Goal: Navigation & Orientation: Understand site structure

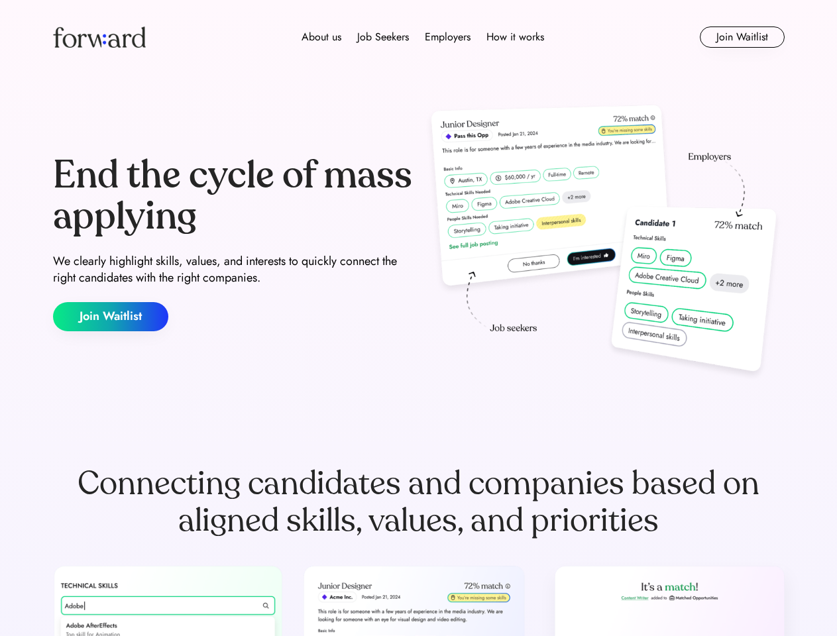
click at [418, 318] on div "End the cycle of mass applying We clearly highlight skills, values, and interes…" at bounding box center [418, 243] width 731 height 285
click at [419, 37] on div "About us Job Seekers Employers How it works" at bounding box center [423, 37] width 522 height 16
click at [99, 37] on img at bounding box center [99, 36] width 93 height 21
click at [423, 37] on div "About us Job Seekers Employers How it works" at bounding box center [423, 37] width 522 height 16
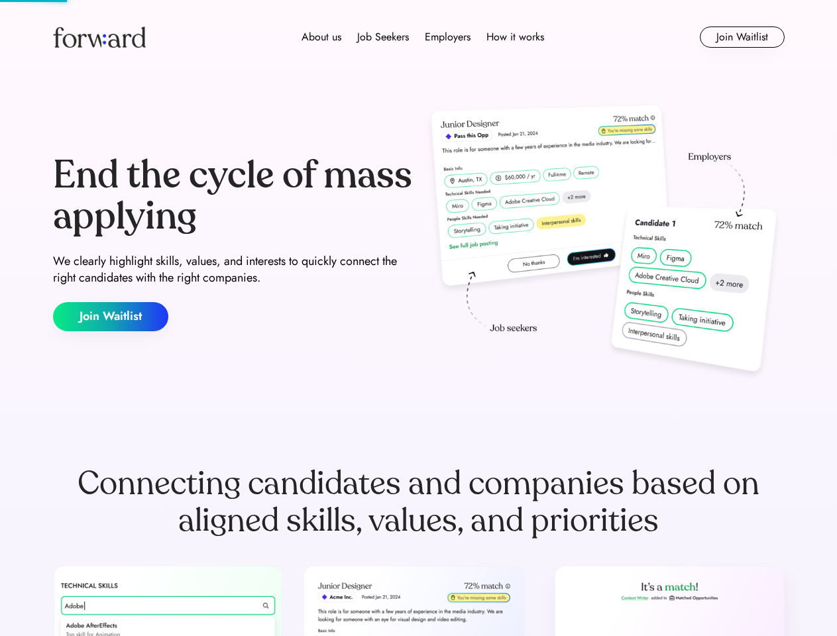
click at [321, 37] on div "About us" at bounding box center [321, 37] width 40 height 16
click at [383, 37] on div "Job Seekers" at bounding box center [383, 37] width 52 height 16
click at [447, 37] on div "Employers" at bounding box center [448, 37] width 46 height 16
click at [514, 37] on div "How it works" at bounding box center [515, 37] width 58 height 16
click at [741, 37] on button "Join Waitlist" at bounding box center [741, 36] width 85 height 21
